Goal: Communication & Community: Answer question/provide support

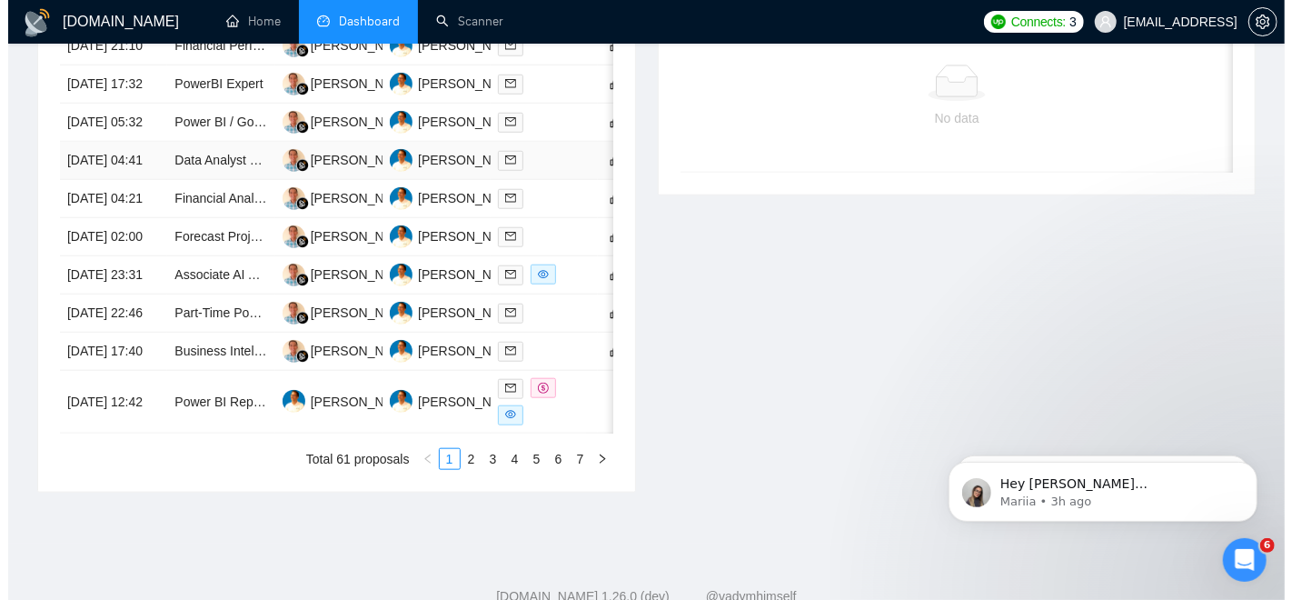
scroll to position [601, 0]
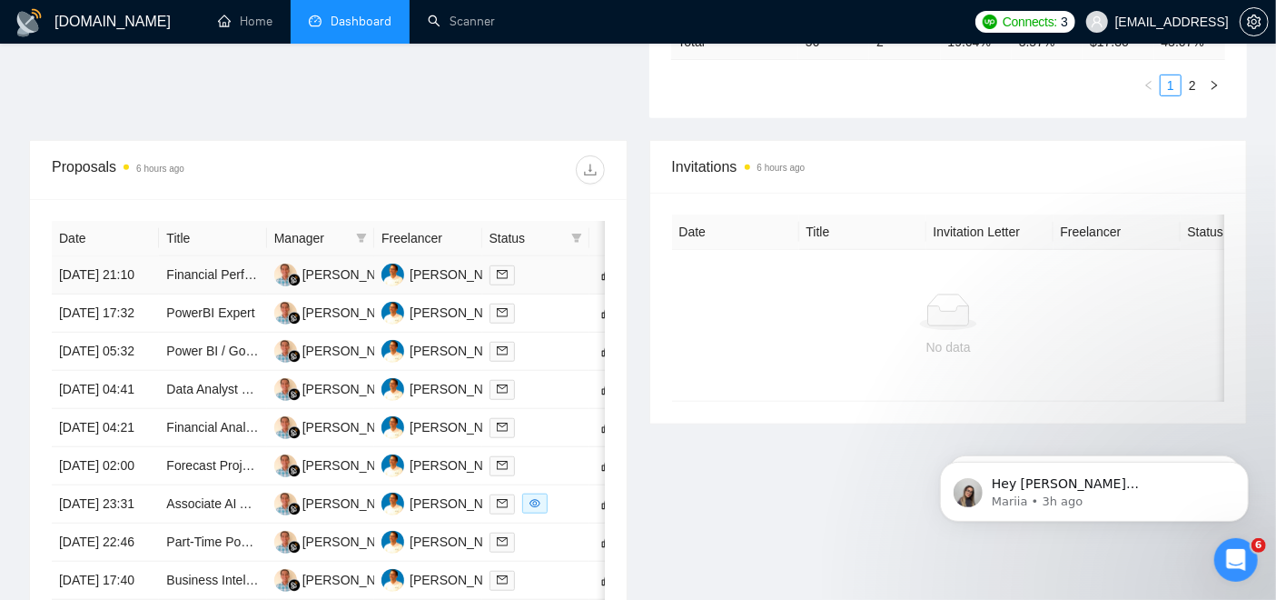
click at [191, 263] on td "Financial Performance Modeler (Annual Incentive Funding Tool)" at bounding box center [212, 275] width 107 height 38
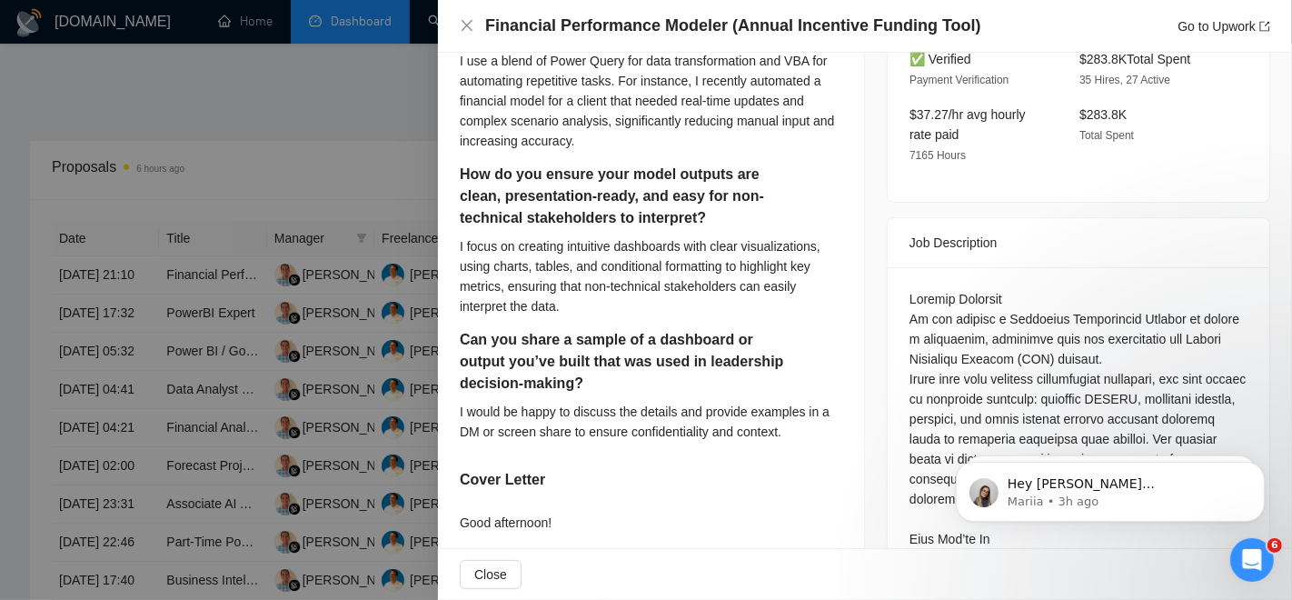
scroll to position [605, 0]
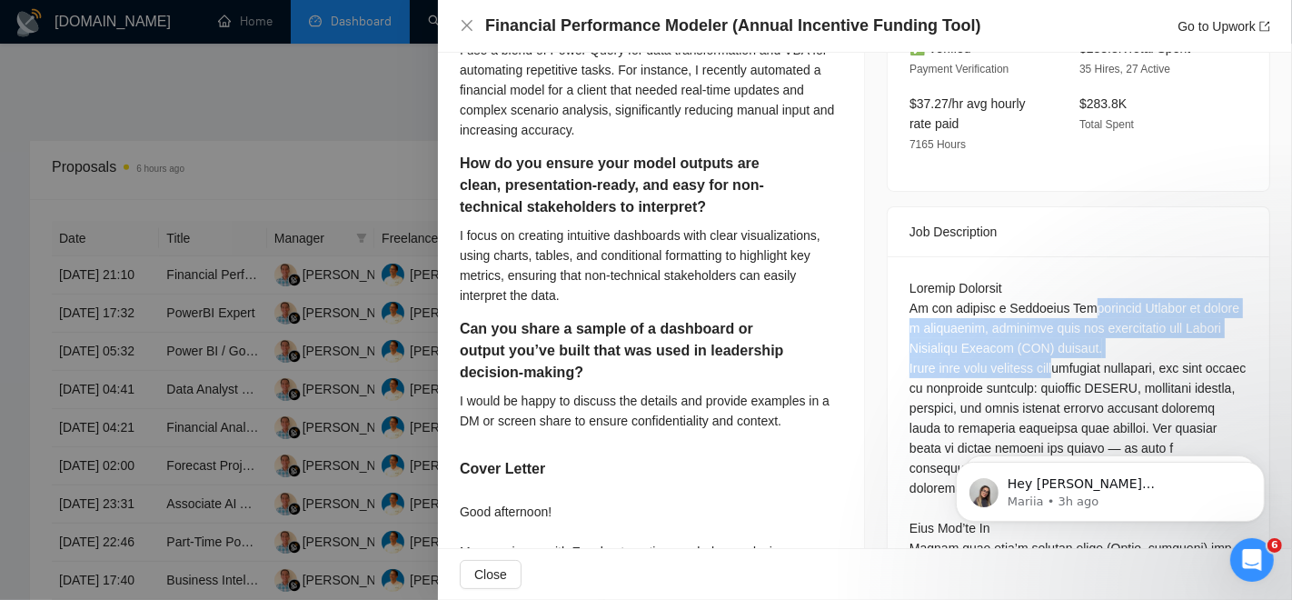
drag, startPoint x: 1072, startPoint y: 326, endPoint x: 1068, endPoint y: 263, distance: 62.8
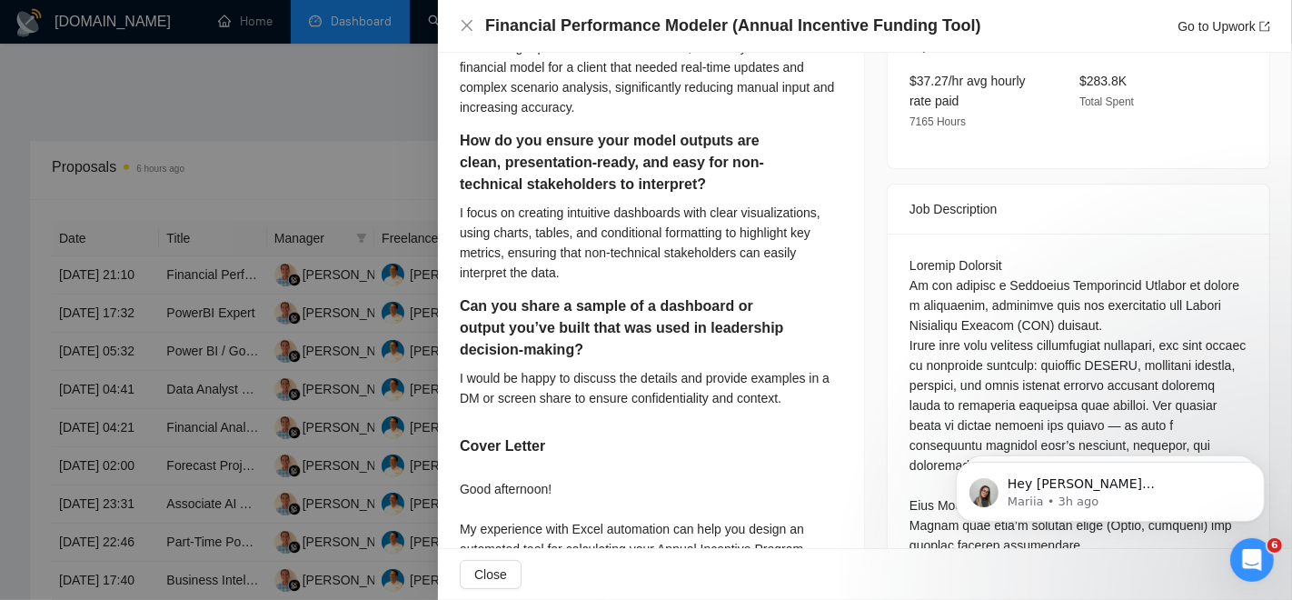
scroll to position [646, 0]
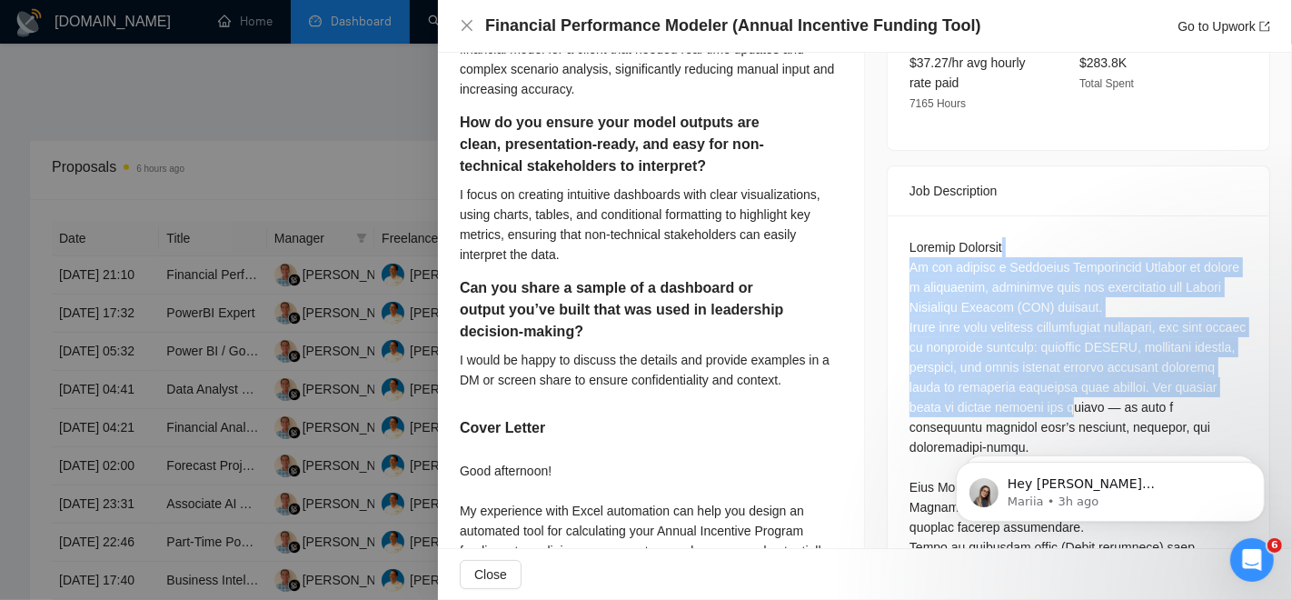
drag, startPoint x: 1119, startPoint y: 353, endPoint x: 1046, endPoint y: 200, distance: 170.3
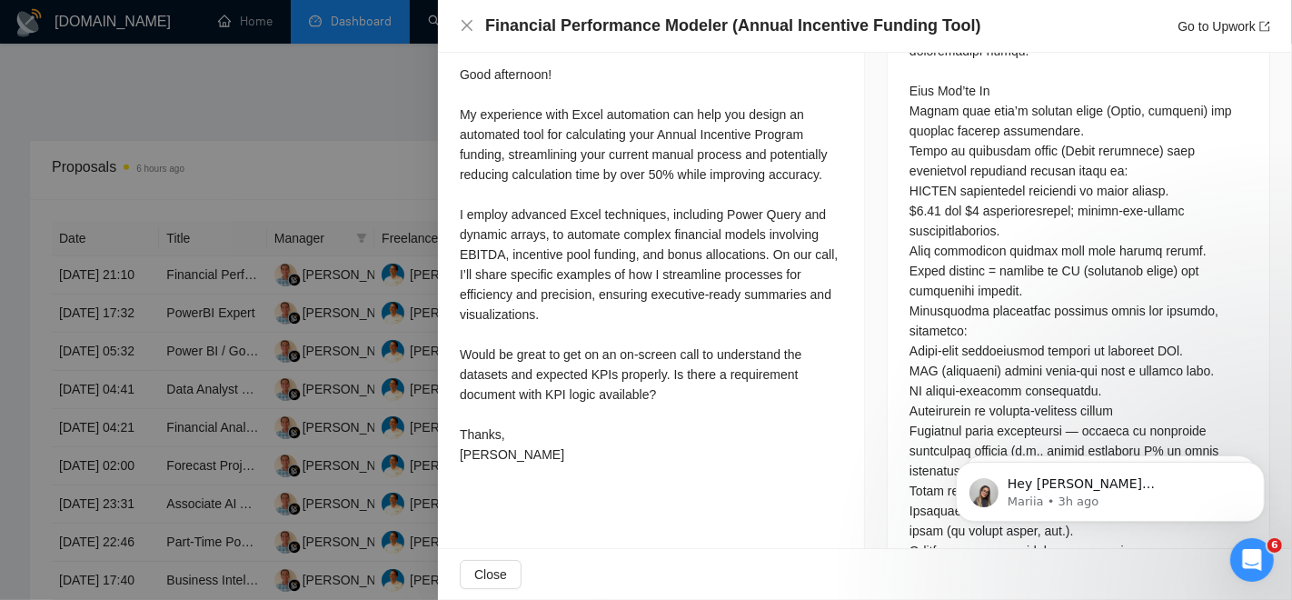
scroll to position [1056, 0]
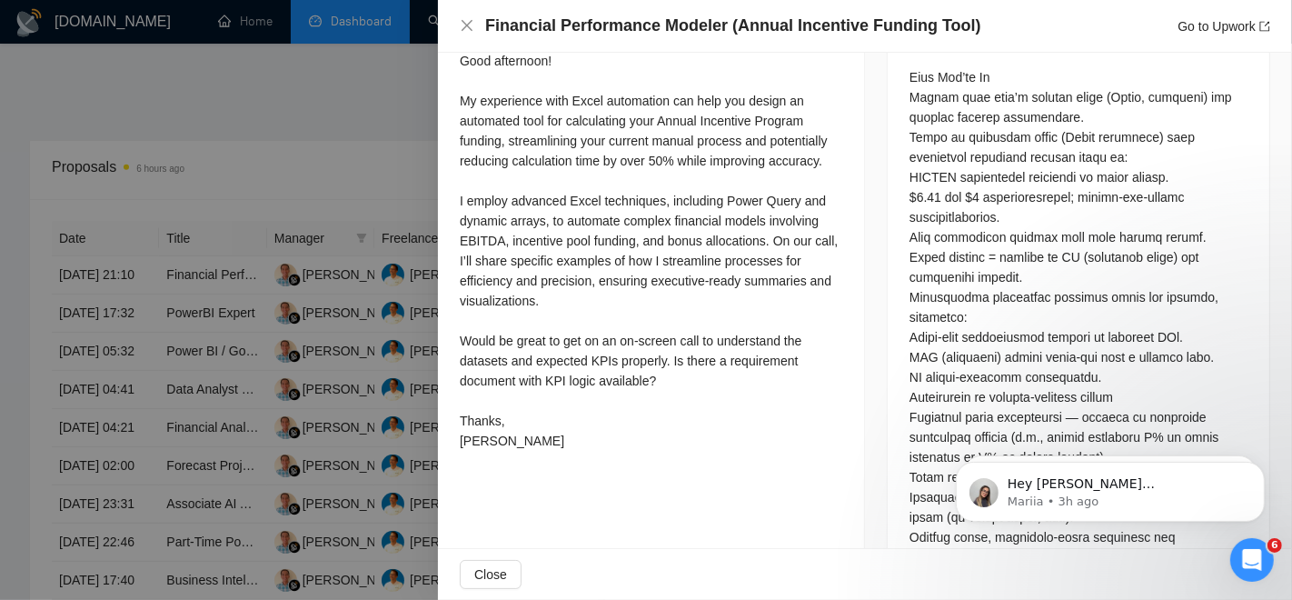
click at [1127, 336] on div "Questions: What Excel automation techniques do you use to streamline complex mo…" at bounding box center [1078, 386] width 338 height 1119
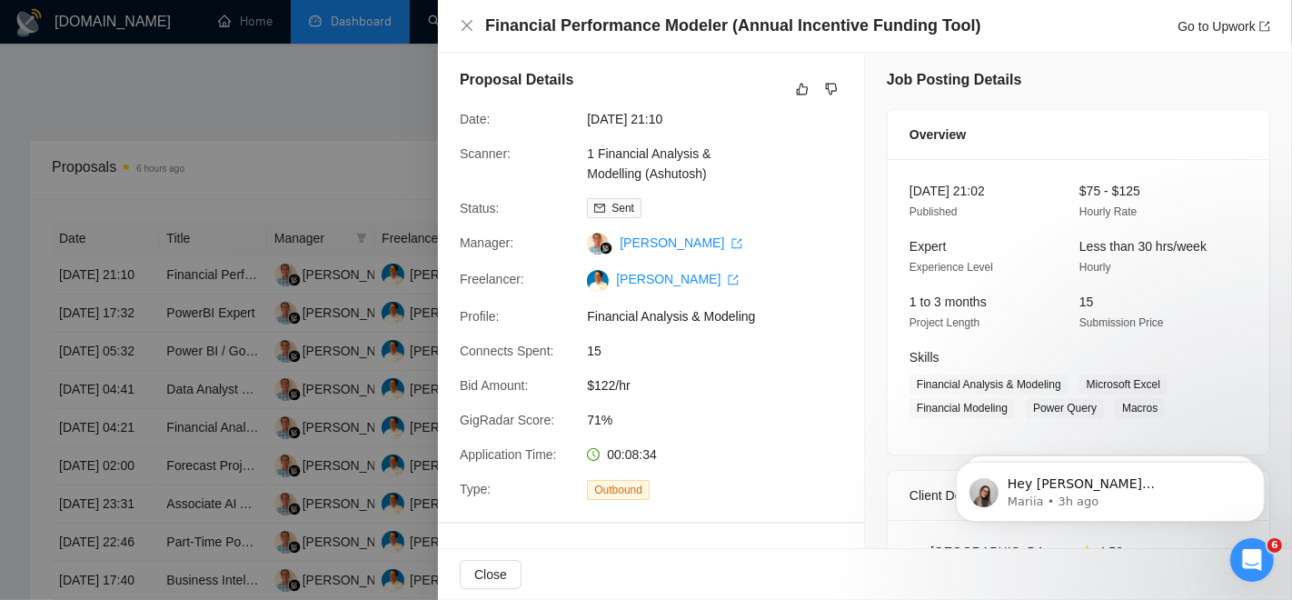
scroll to position [0, 0]
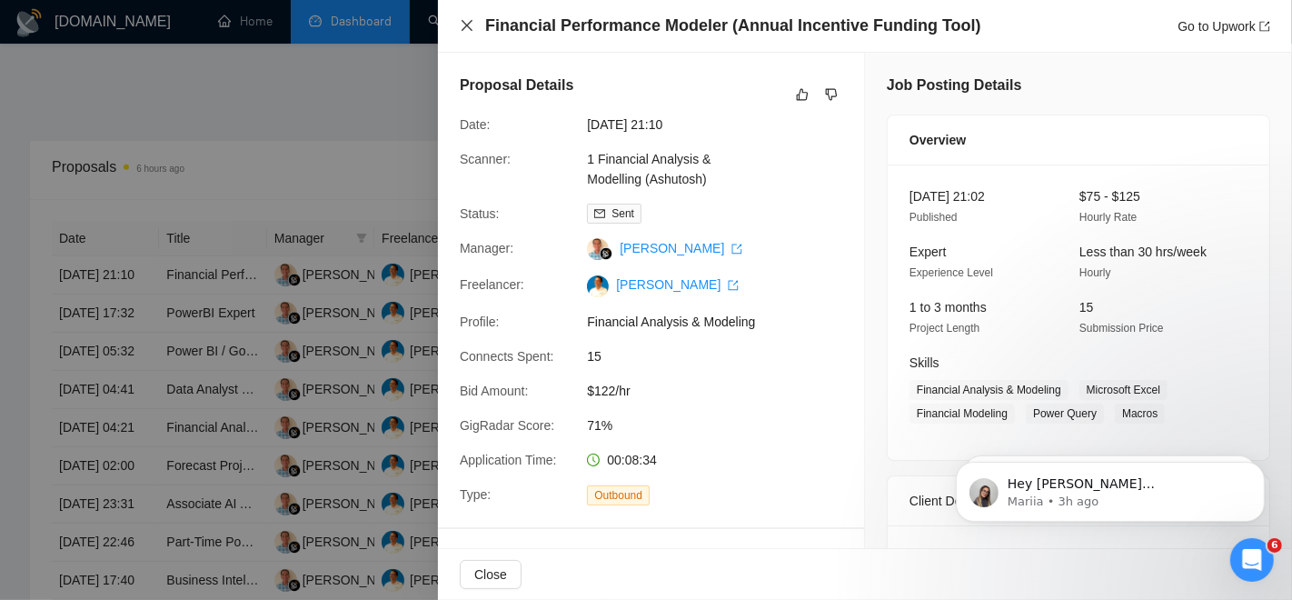
click at [467, 25] on icon "close" at bounding box center [467, 25] width 11 height 11
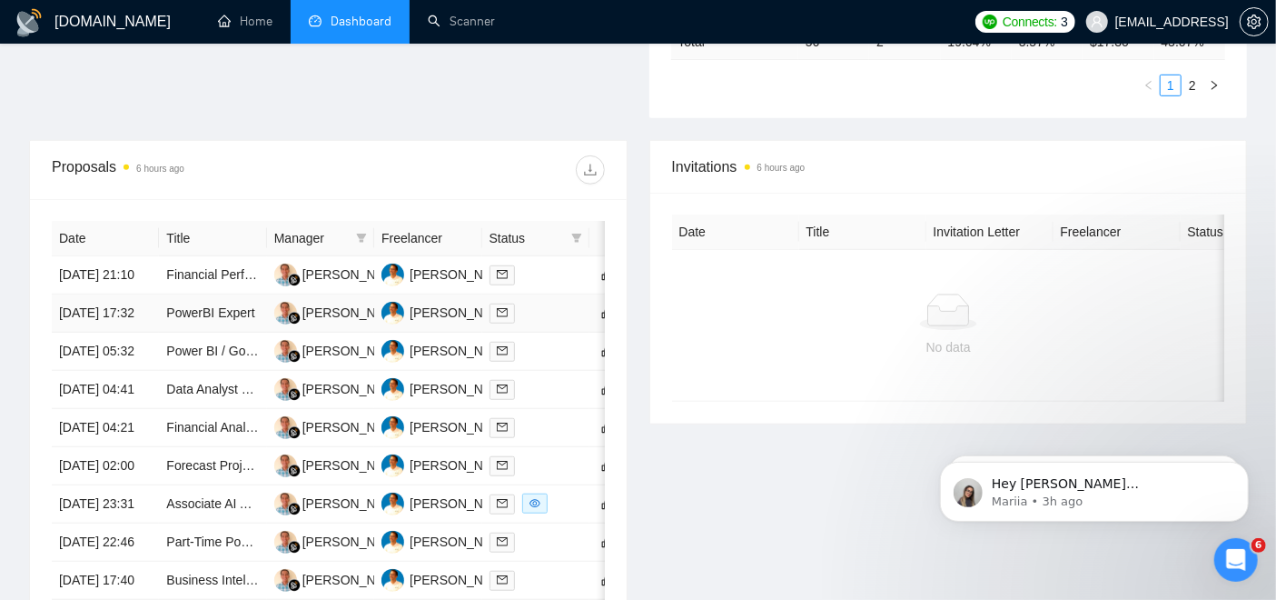
click at [145, 315] on td "[DATE] 17:32" at bounding box center [105, 313] width 107 height 38
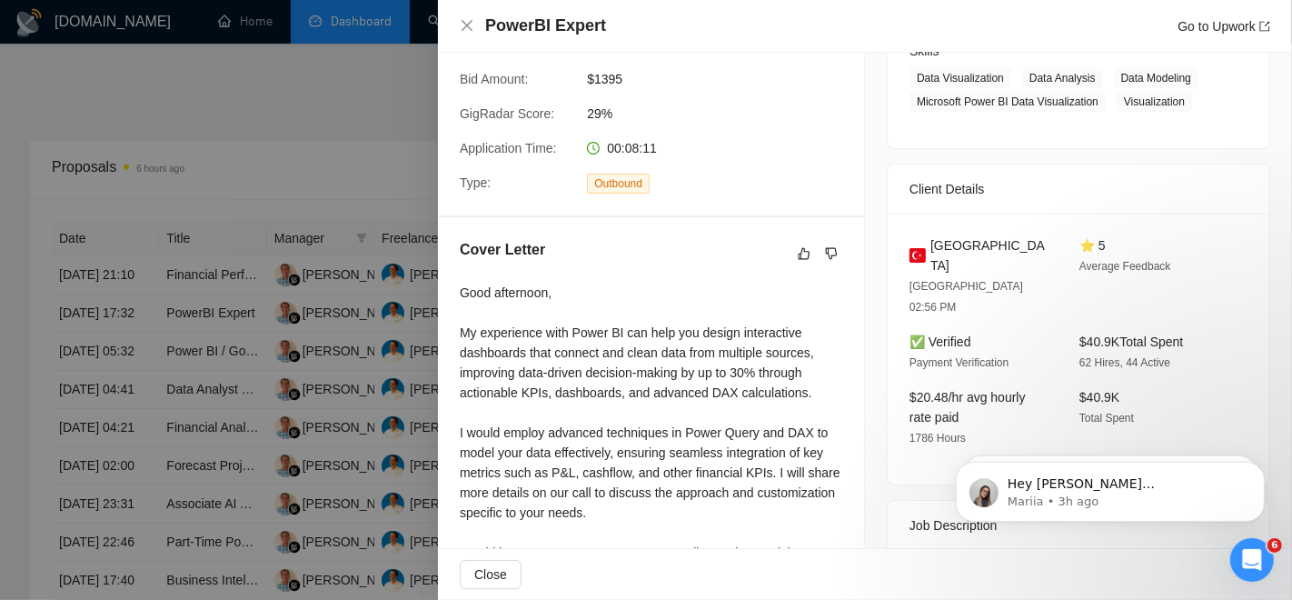
scroll to position [619, 0]
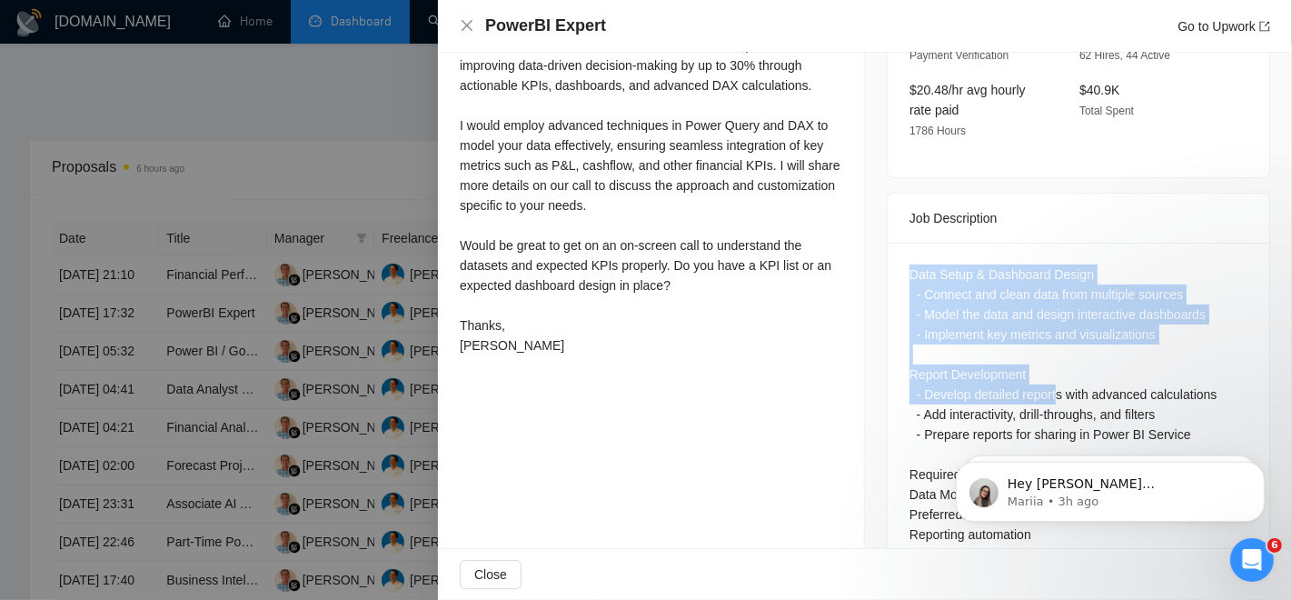
drag, startPoint x: 901, startPoint y: 220, endPoint x: 1052, endPoint y: 337, distance: 191.0
click at [1052, 337] on div "Data Setup & Dashboard Design - Connect and clean data from multiple sources - …" at bounding box center [1078, 404] width 338 height 280
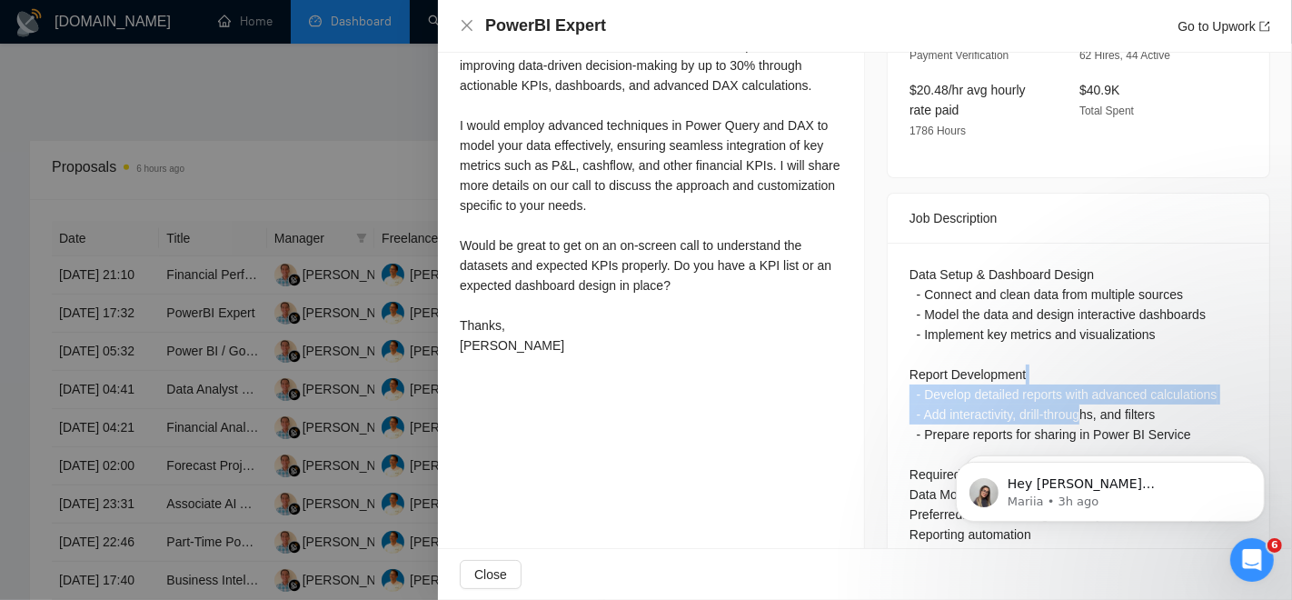
drag, startPoint x: 1079, startPoint y: 362, endPoint x: 995, endPoint y: 309, distance: 100.1
click at [995, 309] on div "Data Setup & Dashboard Design - Connect and clean data from multiple sources - …" at bounding box center [1078, 404] width 338 height 280
drag, startPoint x: 1165, startPoint y: 365, endPoint x: 1090, endPoint y: 321, distance: 86.8
click at [1090, 321] on div "Data Setup & Dashboard Design - Connect and clean data from multiple sources - …" at bounding box center [1078, 404] width 338 height 280
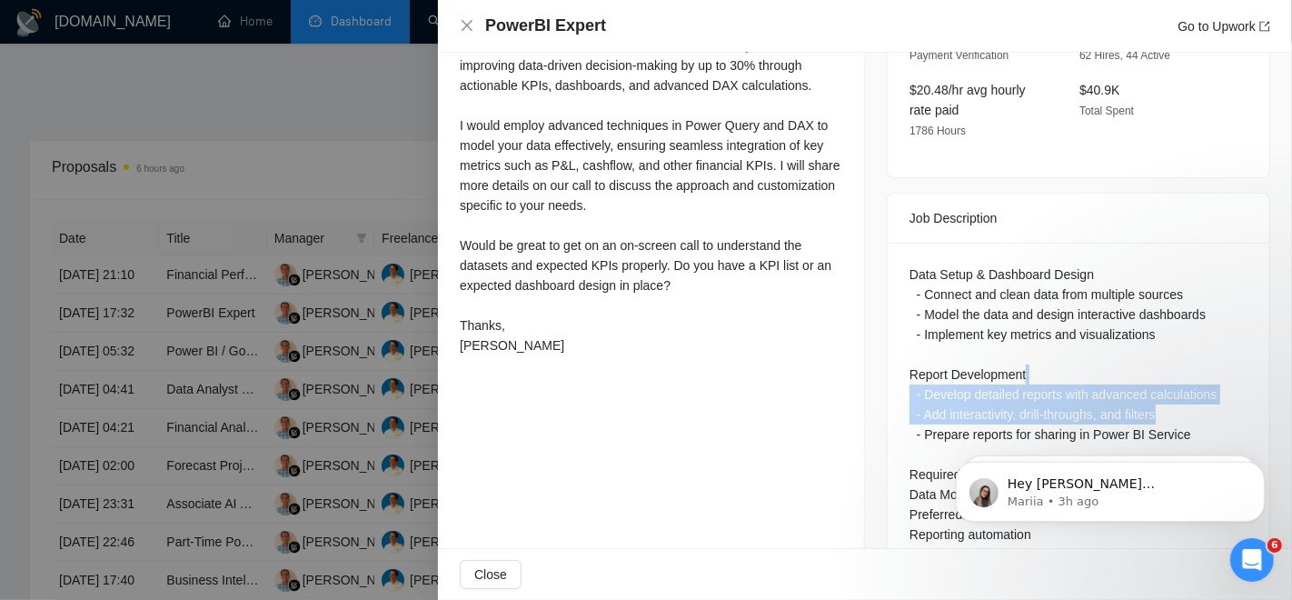
click at [1090, 321] on div "Data Setup & Dashboard Design - Connect and clean data from multiple sources - …" at bounding box center [1078, 404] width 338 height 280
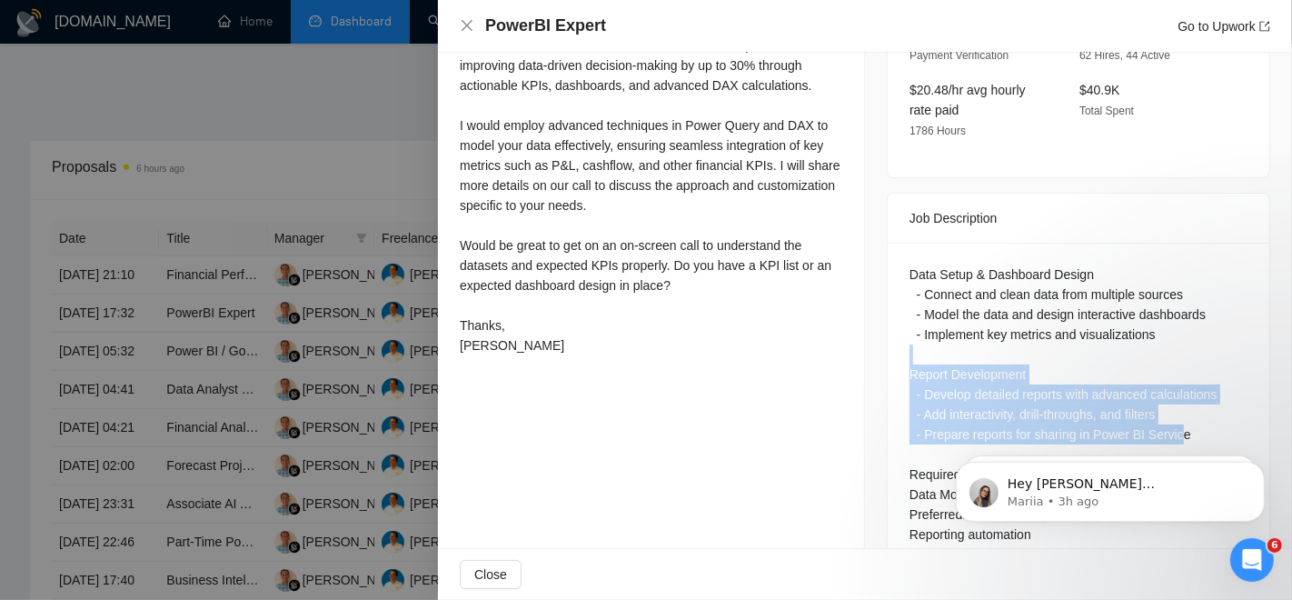
drag, startPoint x: 1170, startPoint y: 395, endPoint x: 991, endPoint y: 314, distance: 196.4
click at [991, 314] on div "Data Setup & Dashboard Design - Connect and clean data from multiple sources - …" at bounding box center [1078, 404] width 338 height 280
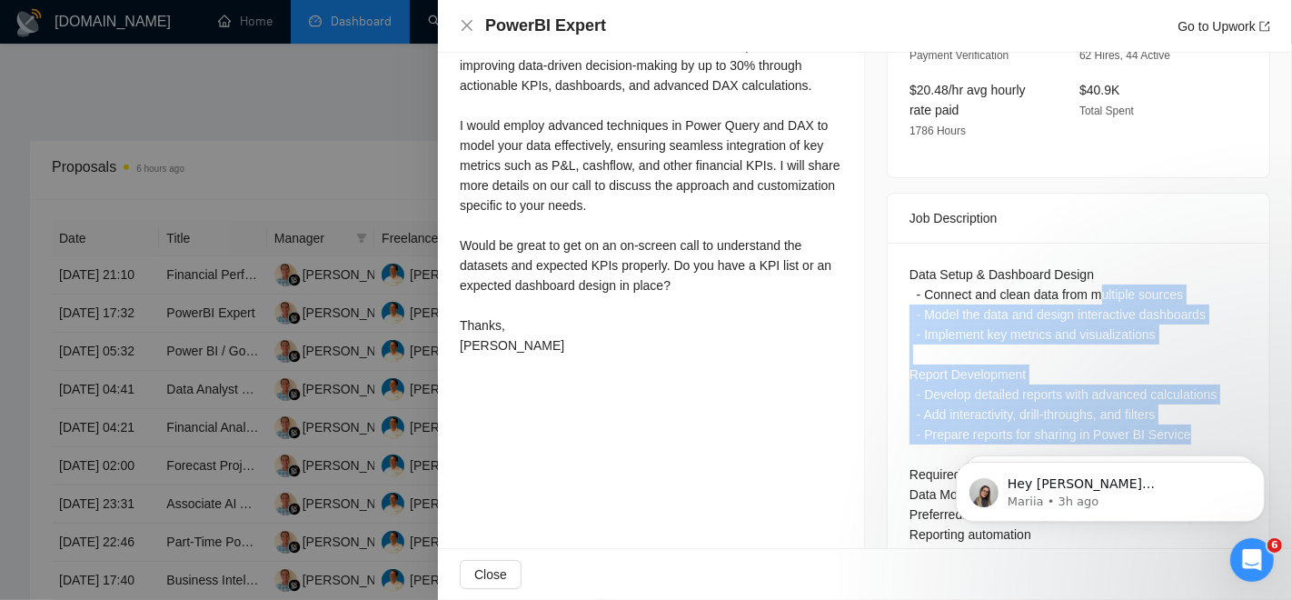
drag, startPoint x: 1194, startPoint y: 393, endPoint x: 1096, endPoint y: 242, distance: 180.7
click at [1096, 264] on div "Data Setup & Dashboard Design - Connect and clean data from multiple sources - …" at bounding box center [1078, 404] width 338 height 280
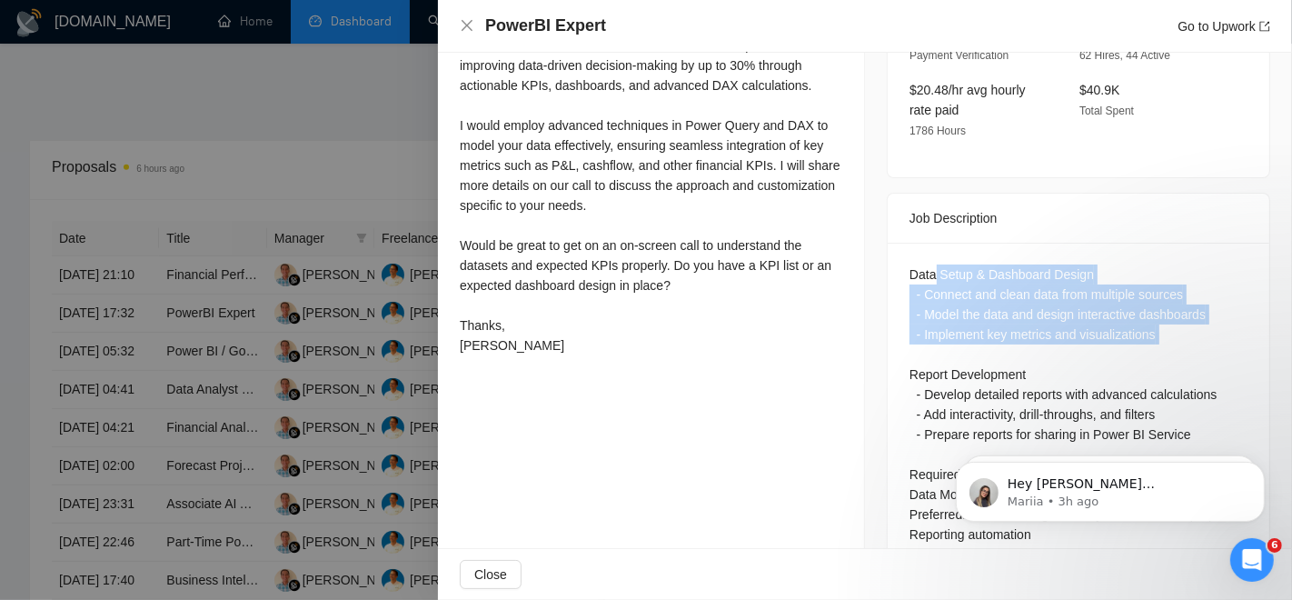
drag, startPoint x: 928, startPoint y: 200, endPoint x: 1081, endPoint y: 306, distance: 186.7
click at [1081, 306] on div "Data Setup & Dashboard Design - Connect and clean data from multiple sources - …" at bounding box center [1079, 408] width 382 height 331
click at [1081, 306] on div "Data Setup & Dashboard Design - Connect and clean data from multiple sources - …" at bounding box center [1078, 404] width 338 height 280
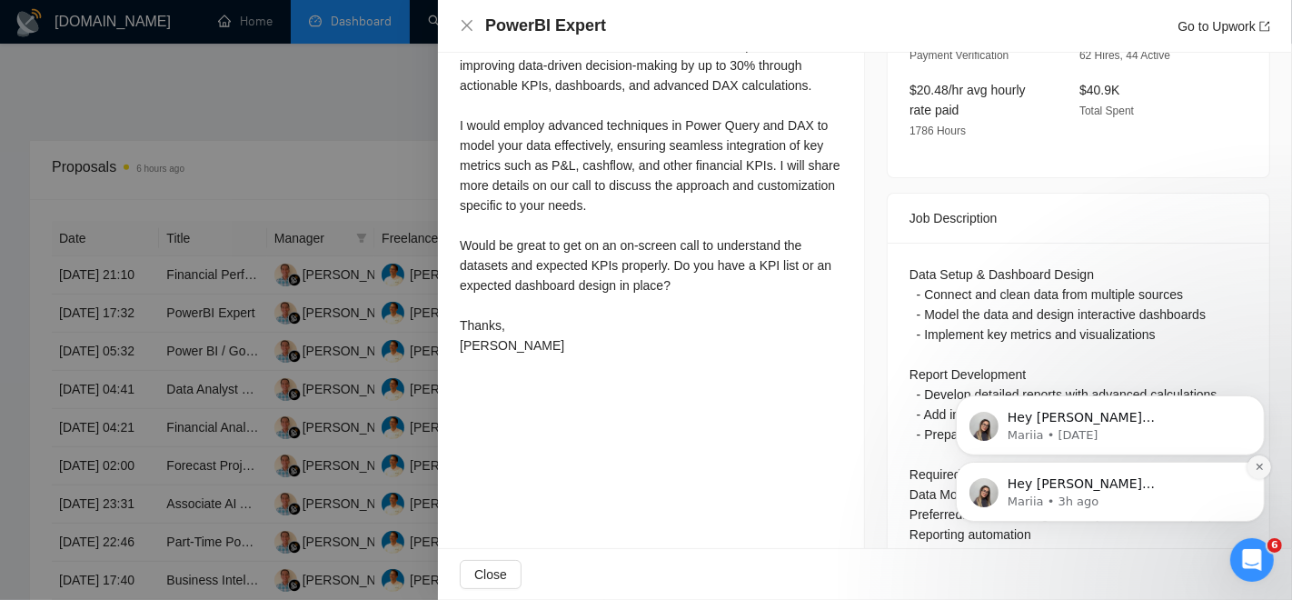
click at [1255, 467] on icon "Dismiss notification" at bounding box center [1259, 466] width 10 height 10
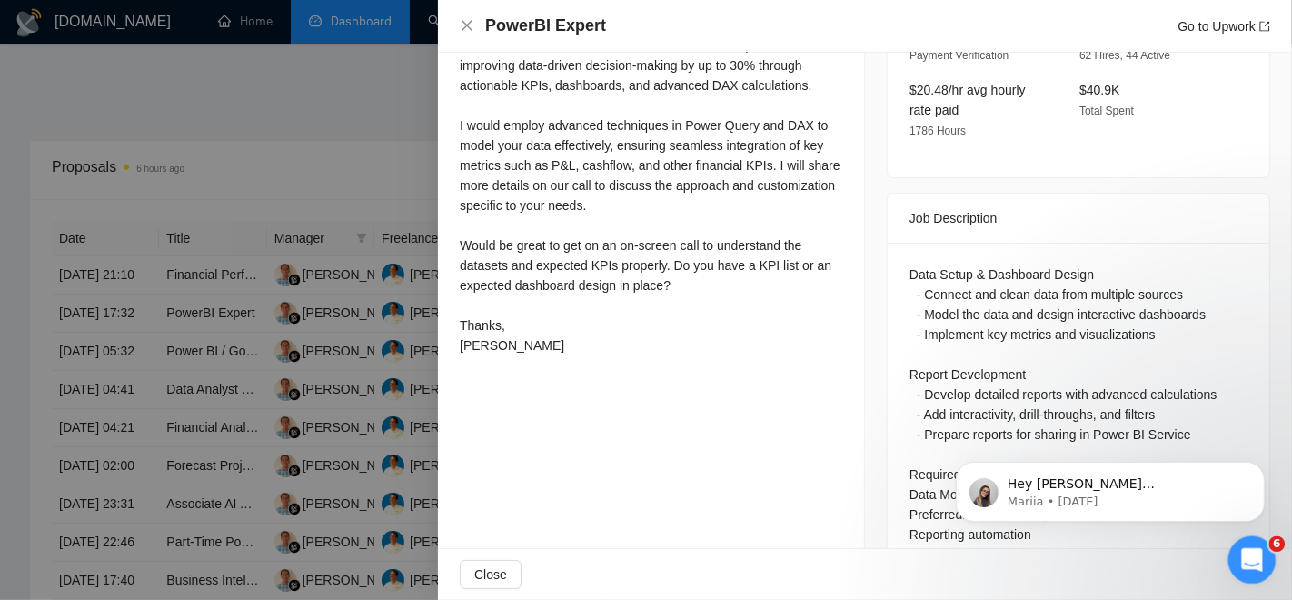
click at [1240, 558] on icon "Open Intercom Messenger" at bounding box center [1250, 557] width 30 height 30
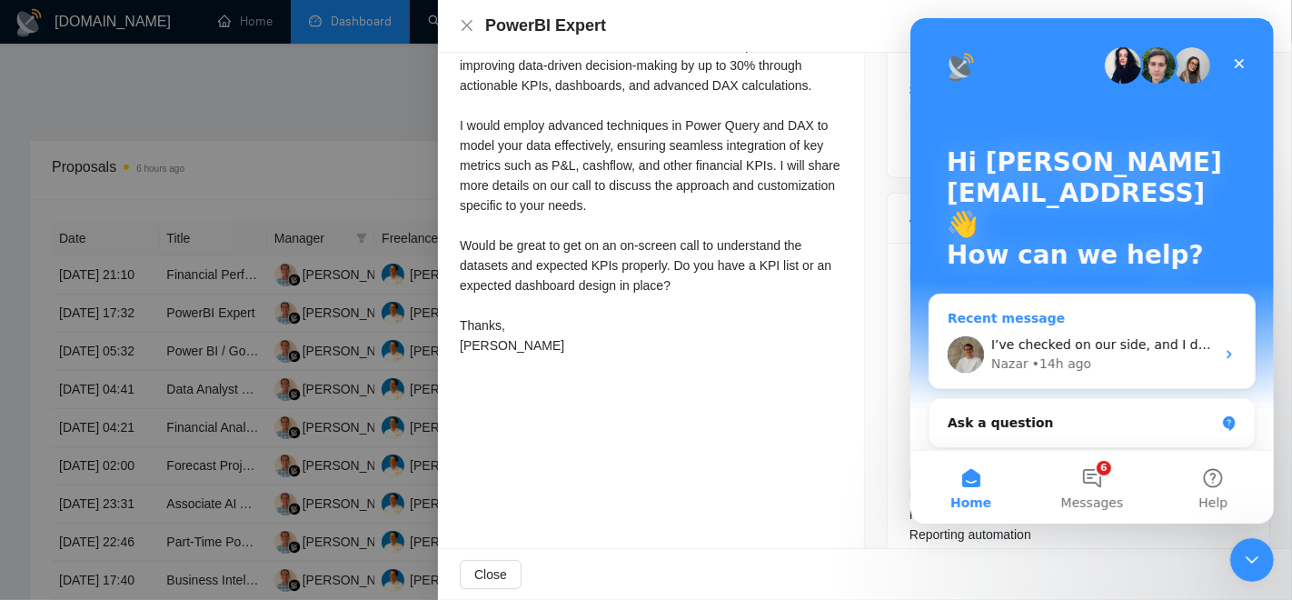
click at [1059, 333] on div "I’ve checked on our side, and I don’t see this contract in your GigRadar dashbo…" at bounding box center [1090, 354] width 325 height 67
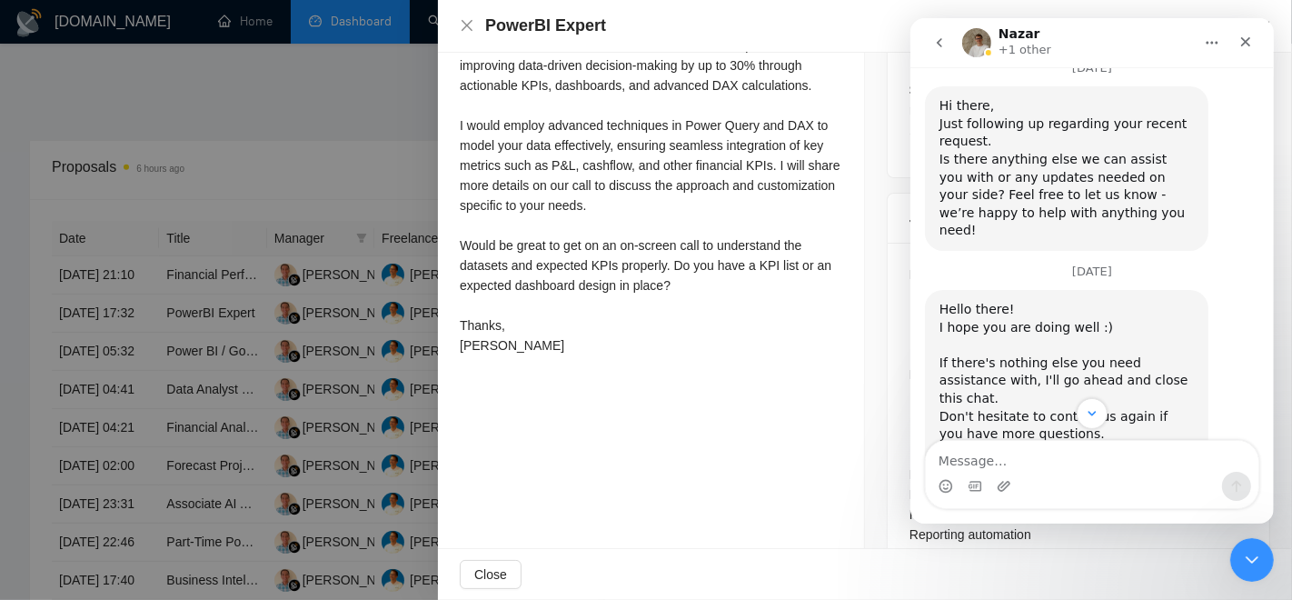
scroll to position [11332, 0]
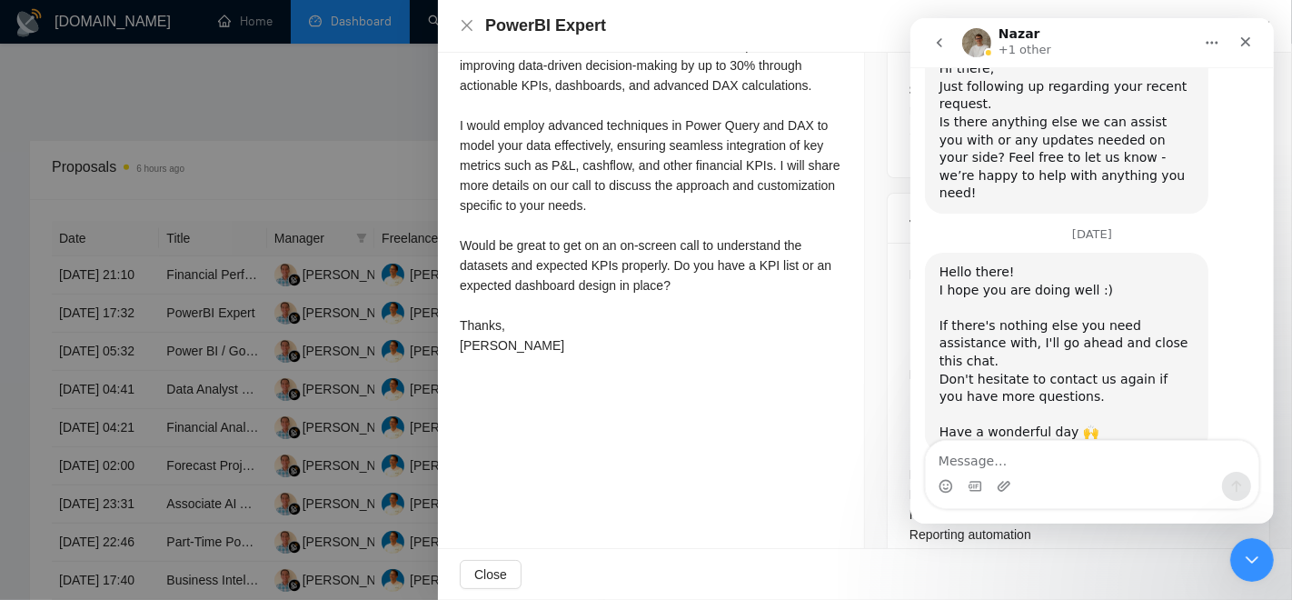
drag, startPoint x: 1075, startPoint y: 273, endPoint x: 1093, endPoint y: 273, distance: 18.2
drag, startPoint x: 1131, startPoint y: 273, endPoint x: 1143, endPoint y: 278, distance: 13.0
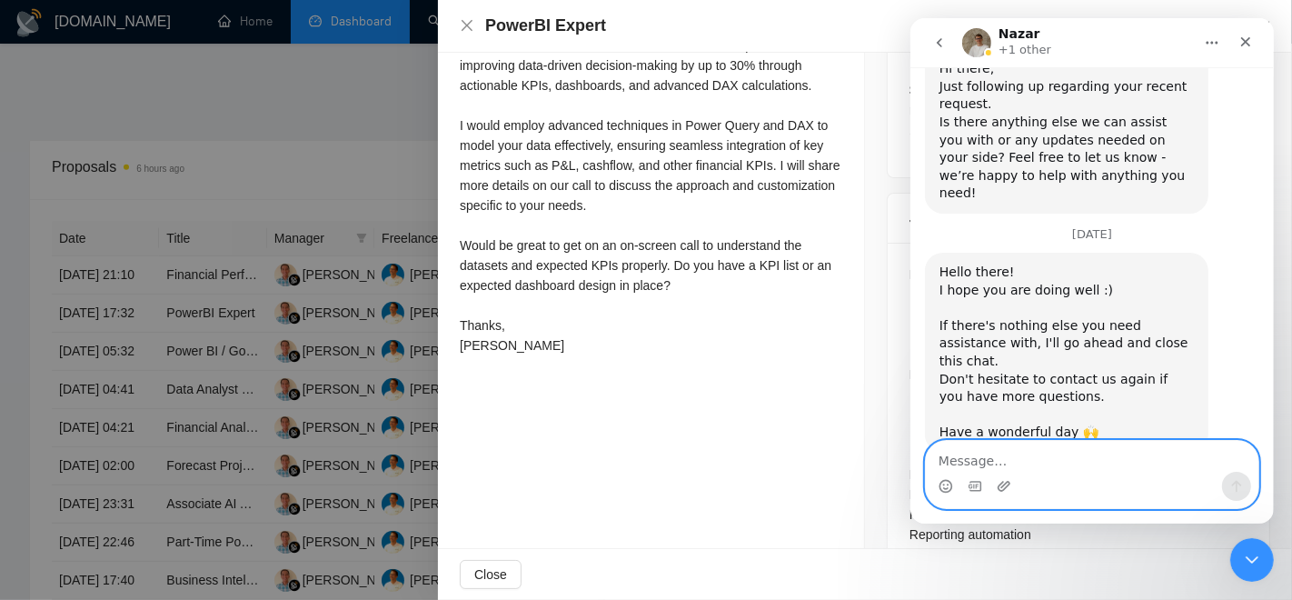
click at [1112, 462] on textarea "Message…" at bounding box center [1091, 456] width 333 height 31
type textarea "Ok, Thanks for the clarification!"
click at [1239, 476] on button "Send a message…" at bounding box center [1235, 486] width 29 height 29
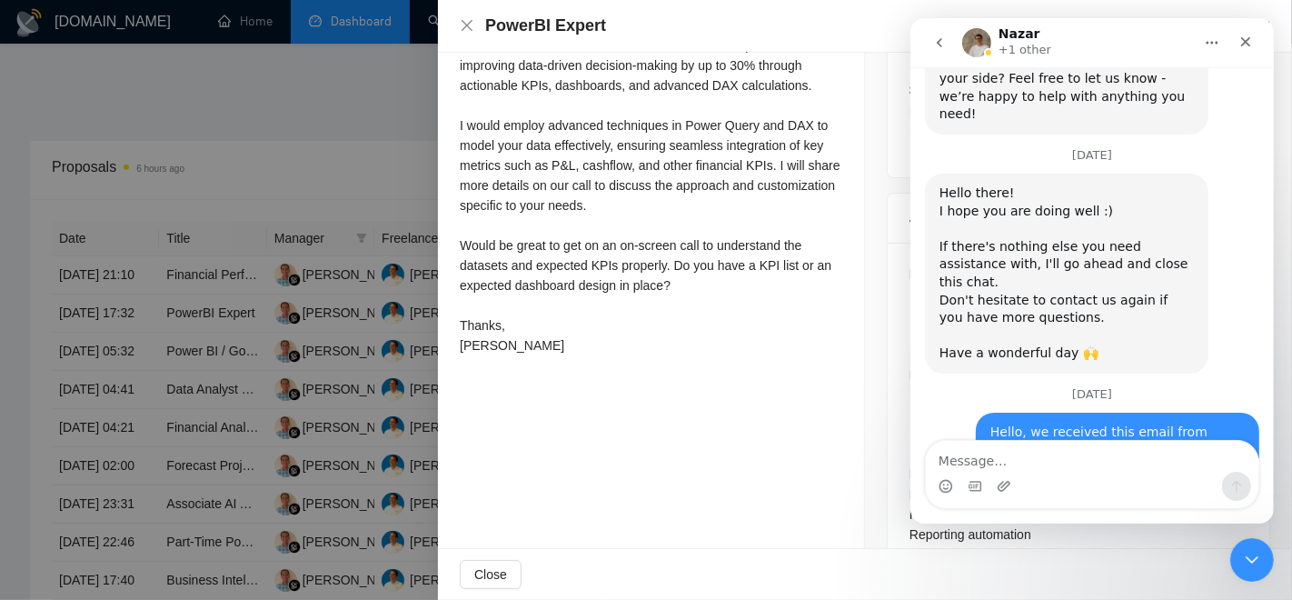
drag, startPoint x: 1118, startPoint y: 300, endPoint x: 1087, endPoint y: 261, distance: 49.8
drag, startPoint x: 1050, startPoint y: 206, endPoint x: 1119, endPoint y: 287, distance: 106.3
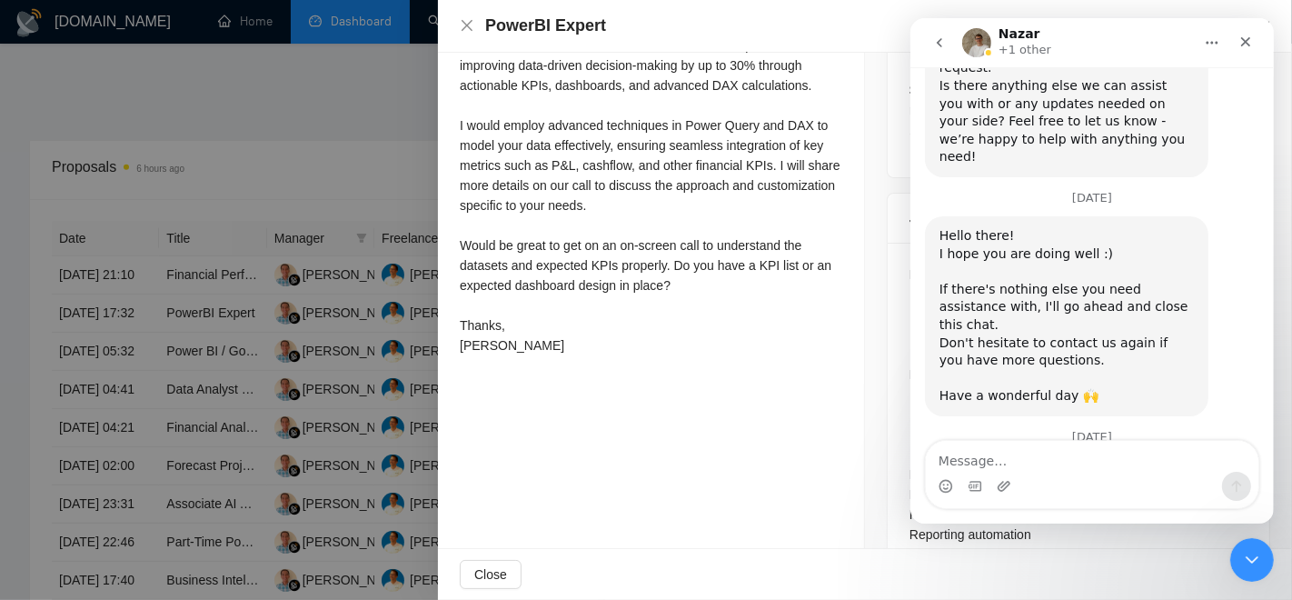
scroll to position [11194, 0]
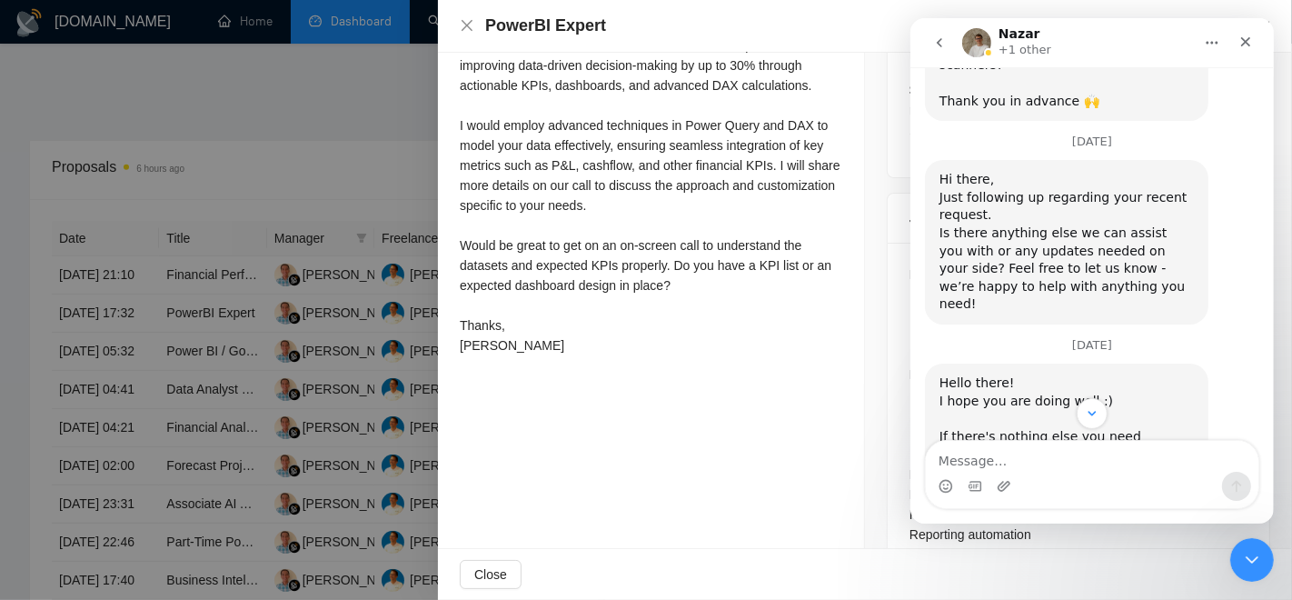
scroll to position [11222, 0]
drag, startPoint x: 1150, startPoint y: 161, endPoint x: 1097, endPoint y: 150, distance: 54.7
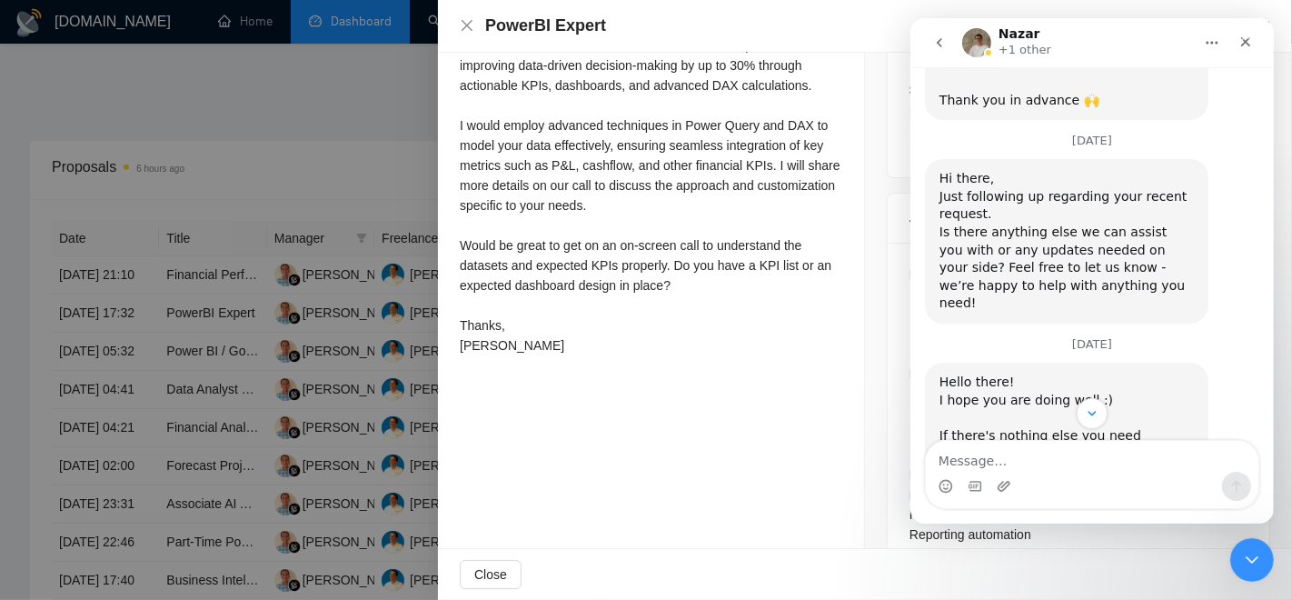
scroll to position [0, 0]
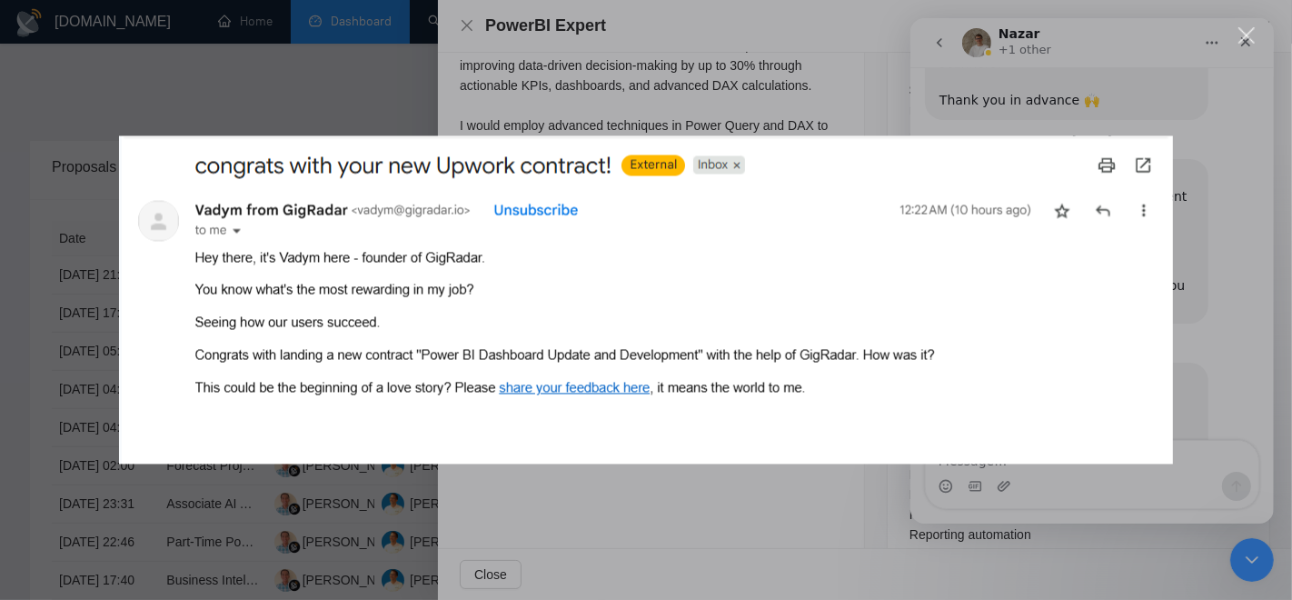
click at [607, 96] on div "Intercom messenger" at bounding box center [646, 300] width 1292 height 600
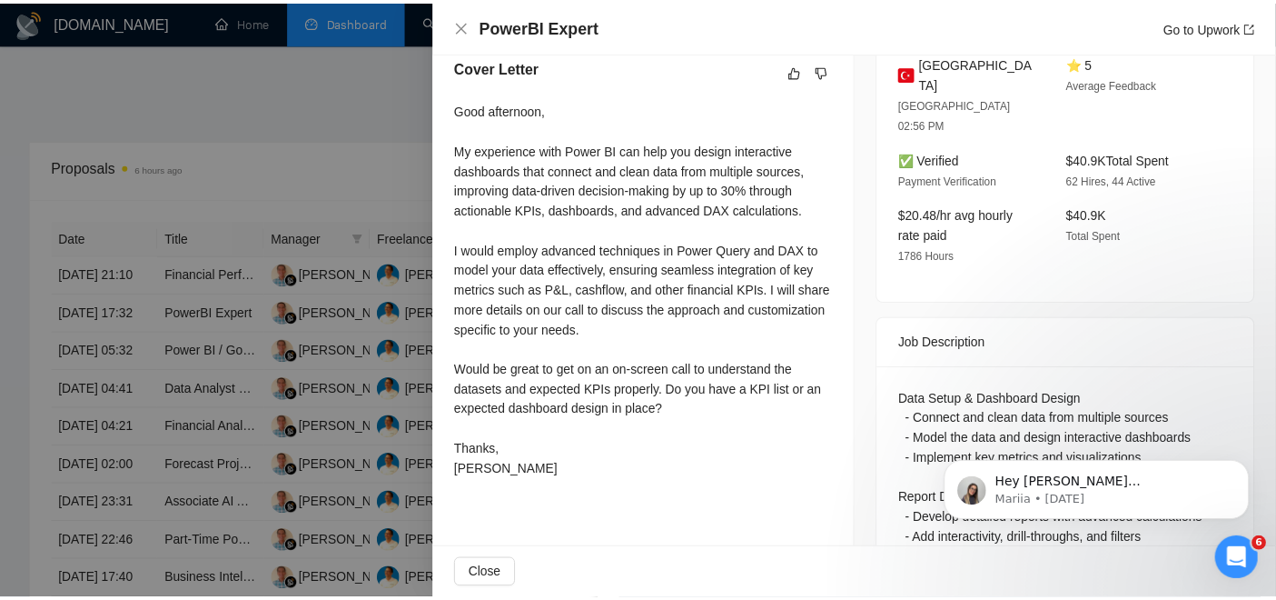
scroll to position [485, 0]
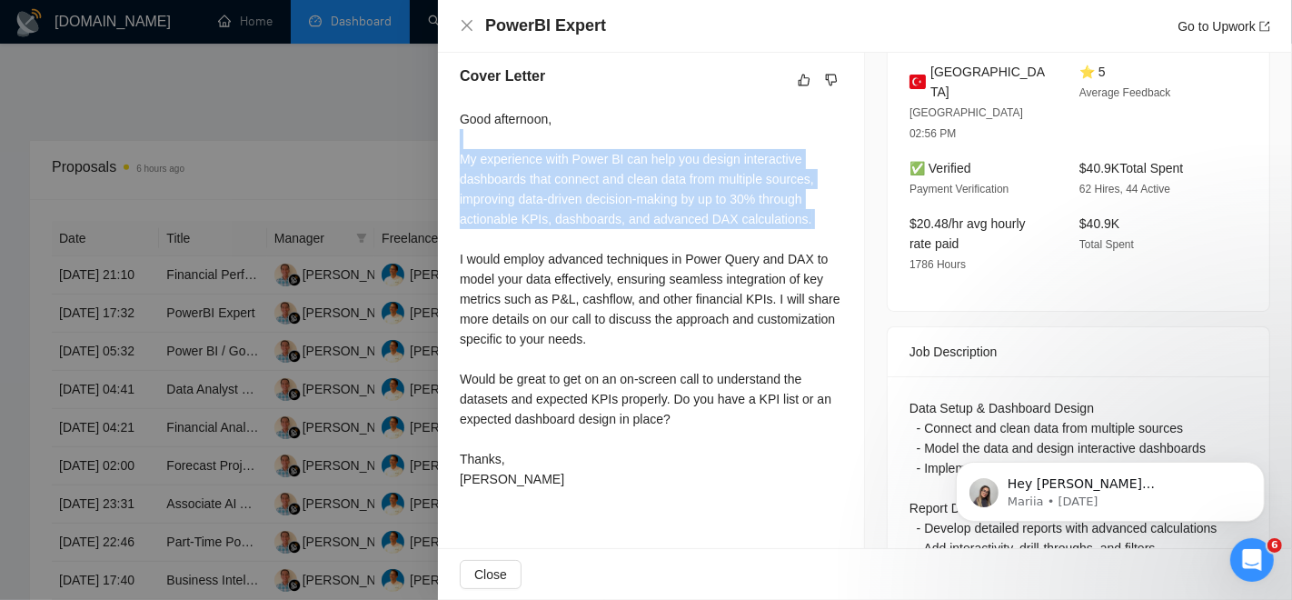
drag, startPoint x: 704, startPoint y: 131, endPoint x: 700, endPoint y: 291, distance: 159.9
click at [700, 291] on div "Good afternoon, My experience with Power BI can help you design interactive das…" at bounding box center [651, 299] width 382 height 380
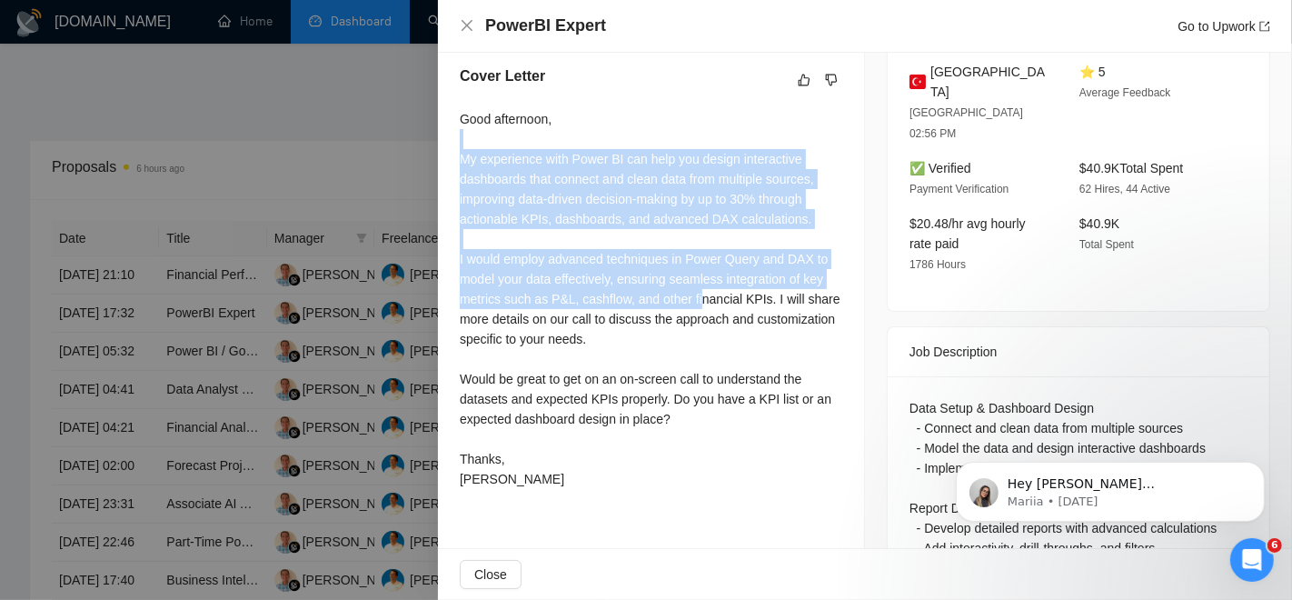
click at [700, 291] on div "Good afternoon, My experience with Power BI can help you design interactive das…" at bounding box center [651, 299] width 382 height 380
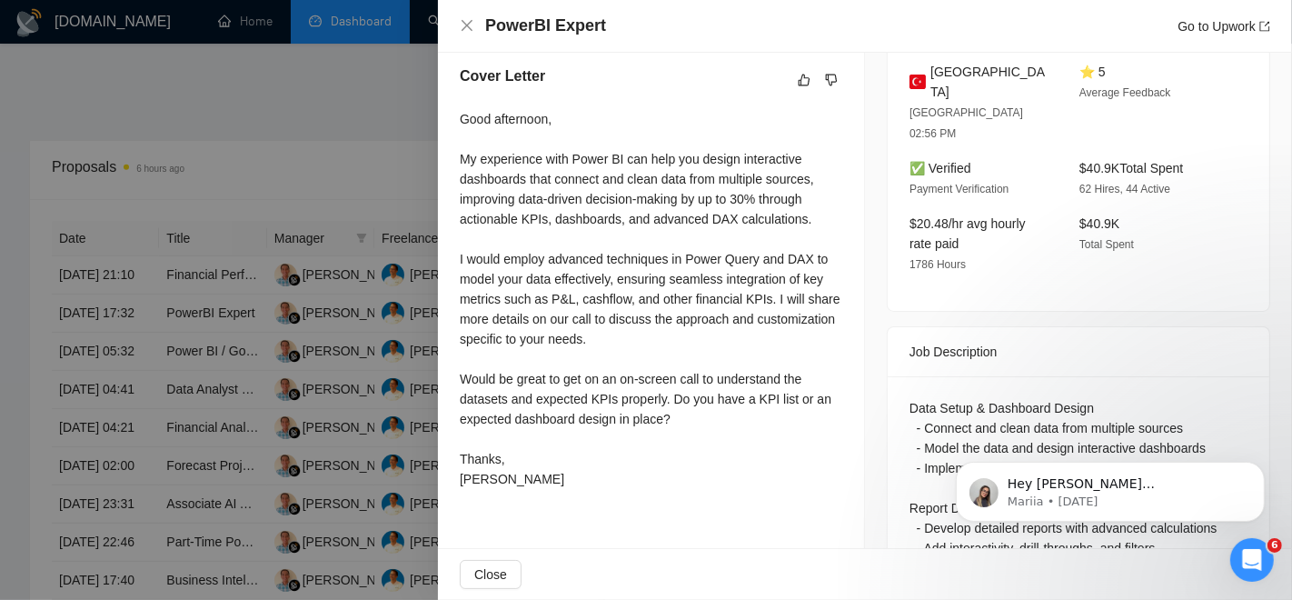
click at [652, 450] on div "Good afternoon, My experience with Power BI can help you design interactive das…" at bounding box center [651, 299] width 382 height 380
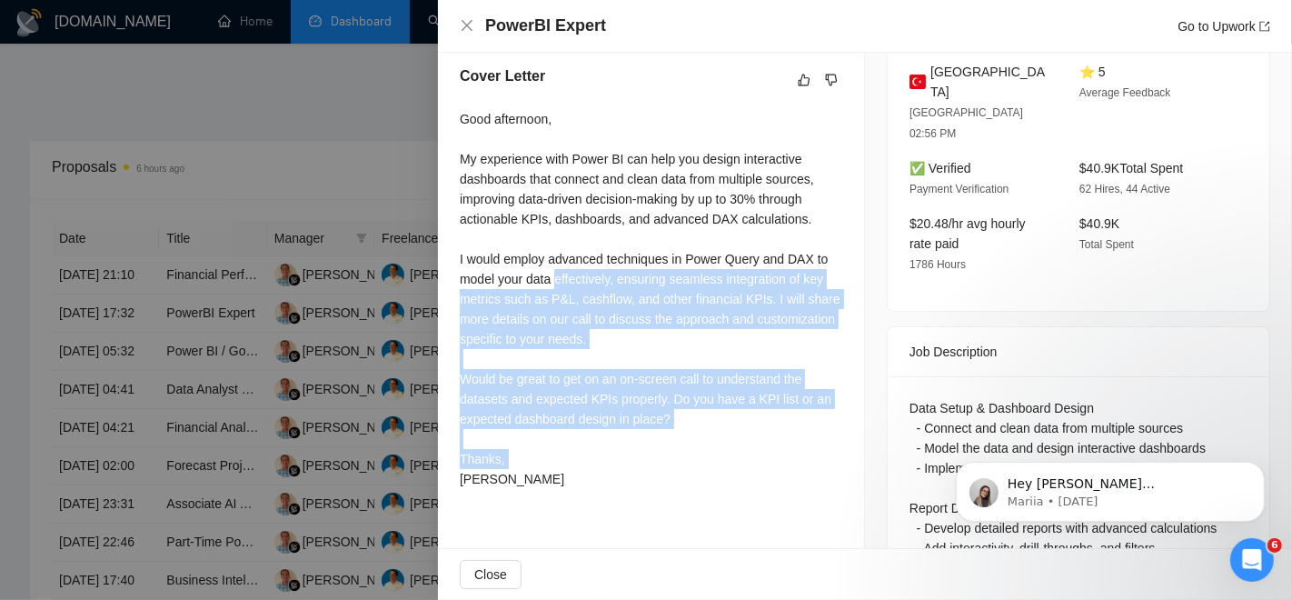
drag, startPoint x: 652, startPoint y: 450, endPoint x: 592, endPoint y: 217, distance: 240.2
click at [592, 217] on div "Good afternoon, My experience with Power BI can help you design interactive das…" at bounding box center [651, 299] width 382 height 380
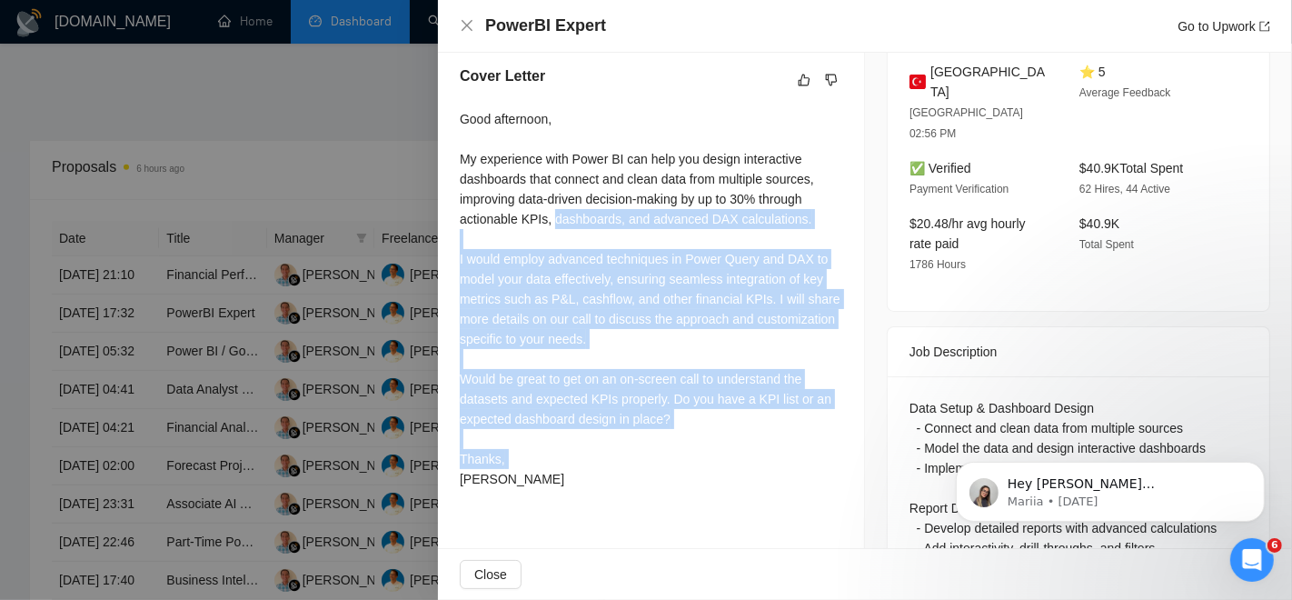
click at [592, 217] on div "Good afternoon, My experience with Power BI can help you design interactive das…" at bounding box center [651, 299] width 382 height 380
drag, startPoint x: 580, startPoint y: 442, endPoint x: 502, endPoint y: 209, distance: 245.9
click at [502, 209] on div "Good afternoon, My experience with Power BI can help you design interactive das…" at bounding box center [651, 299] width 382 height 380
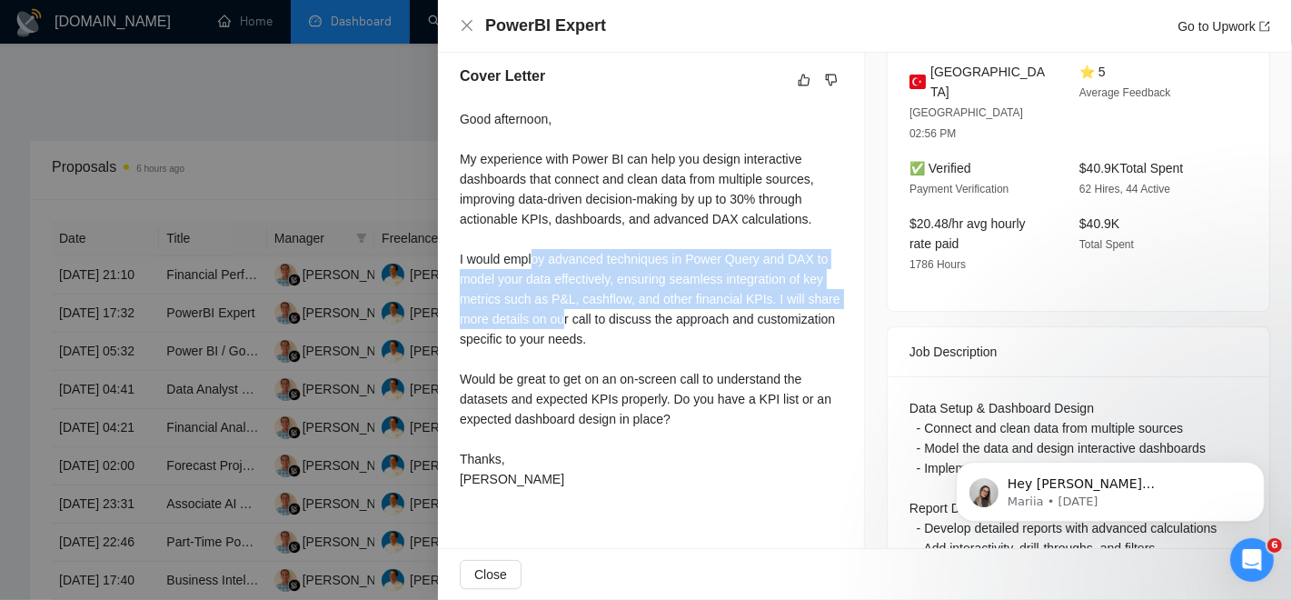
drag, startPoint x: 534, startPoint y: 249, endPoint x: 566, endPoint y: 314, distance: 72.7
click at [566, 314] on div "Good afternoon, My experience with Power BI can help you design interactive das…" at bounding box center [651, 299] width 382 height 380
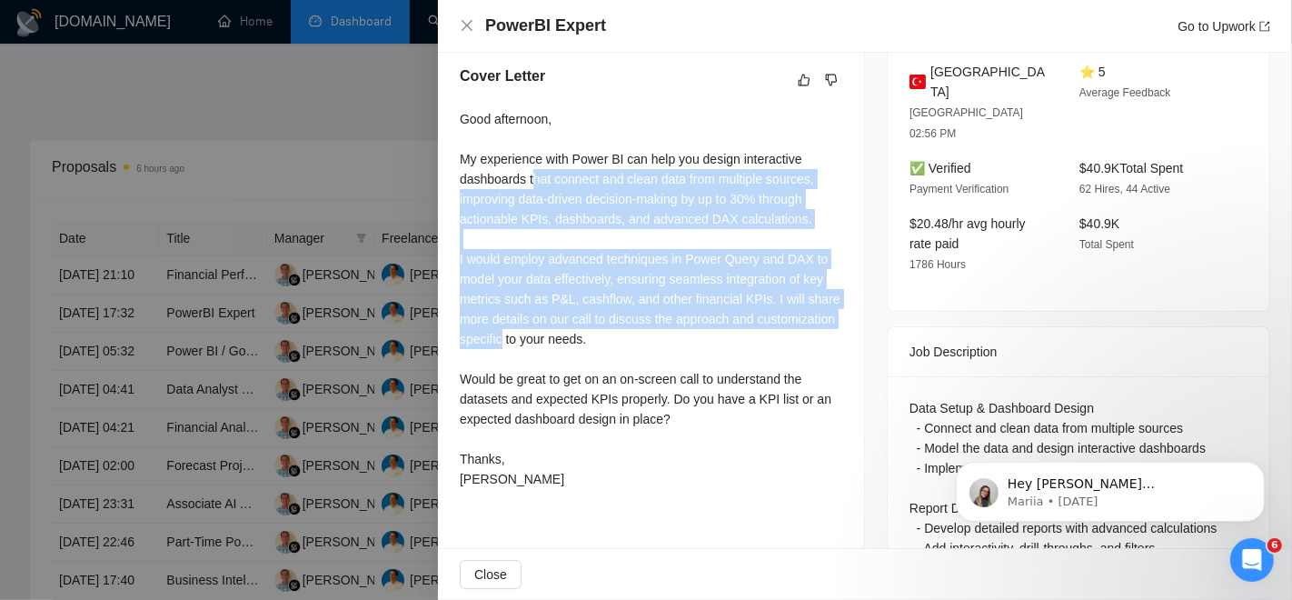
drag, startPoint x: 534, startPoint y: 187, endPoint x: 603, endPoint y: 388, distance: 212.3
click at [603, 388] on div "Good afternoon, My experience with Power BI can help you design interactive das…" at bounding box center [651, 299] width 382 height 380
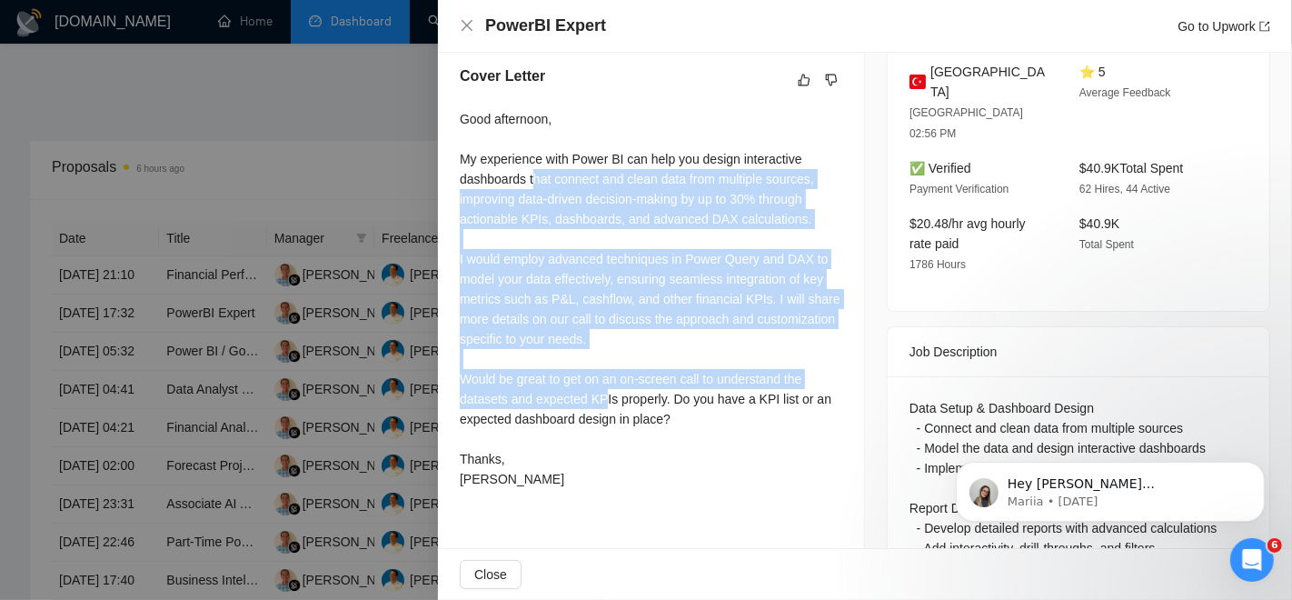
click at [603, 388] on div "Good afternoon, My experience with Power BI can help you design interactive das…" at bounding box center [651, 299] width 382 height 380
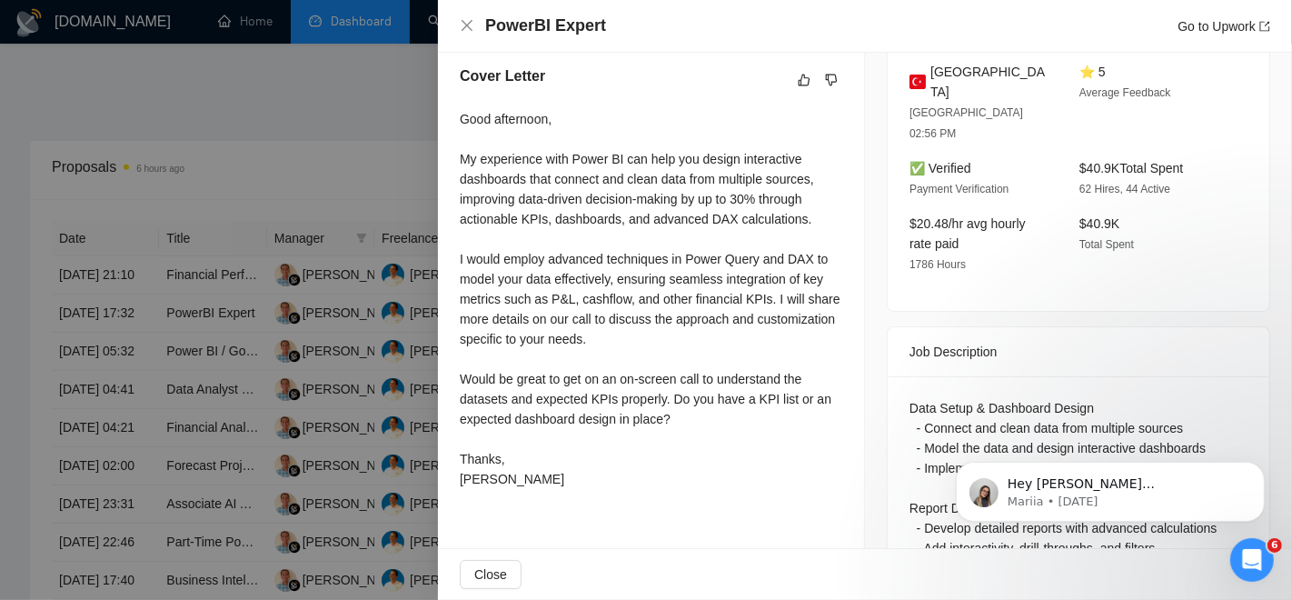
click at [477, 48] on div "PowerBI Expert Go to Upwork" at bounding box center [865, 26] width 854 height 53
click at [472, 39] on div "PowerBI Expert Go to Upwork" at bounding box center [865, 26] width 854 height 53
click at [471, 30] on icon "close" at bounding box center [467, 25] width 11 height 11
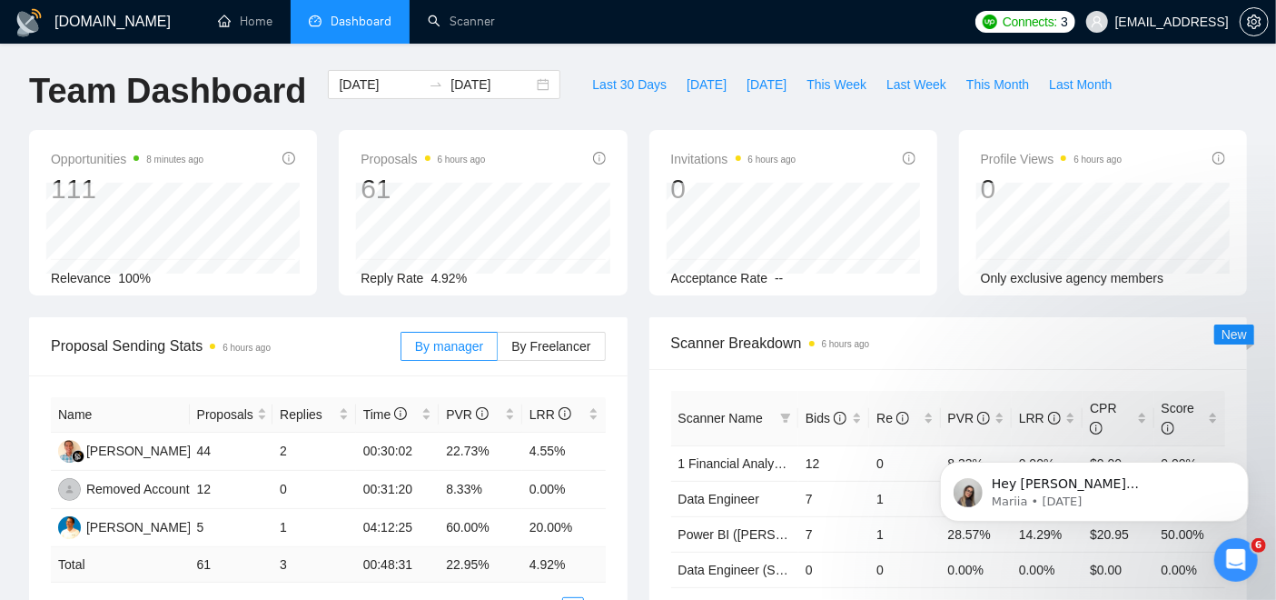
scroll to position [0, 0]
